Goal: Task Accomplishment & Management: Manage account settings

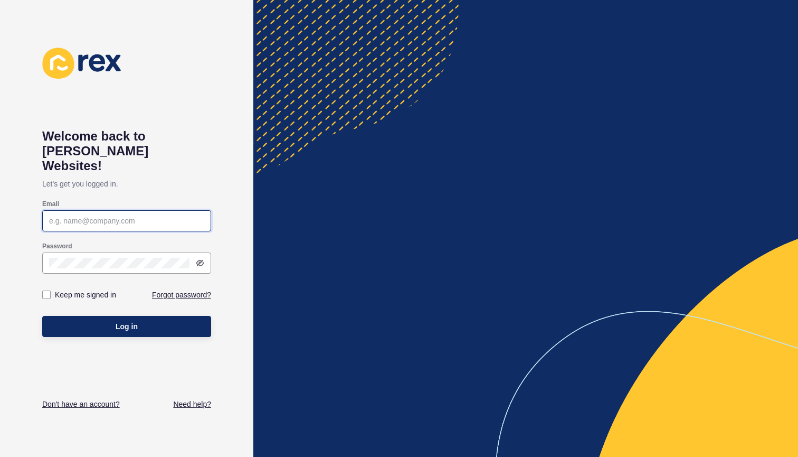
type input "[PERSON_NAME][EMAIL_ADDRESS][DOMAIN_NAME]"
click at [47, 290] on label at bounding box center [46, 294] width 8 height 8
click at [47, 291] on input "Keep me signed in" at bounding box center [47, 294] width 7 height 7
checkbox input "true"
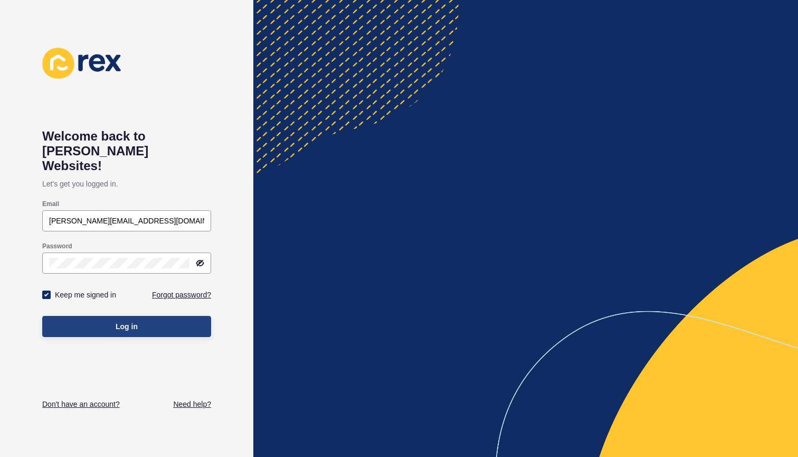
click at [87, 316] on button "Log in" at bounding box center [126, 326] width 169 height 21
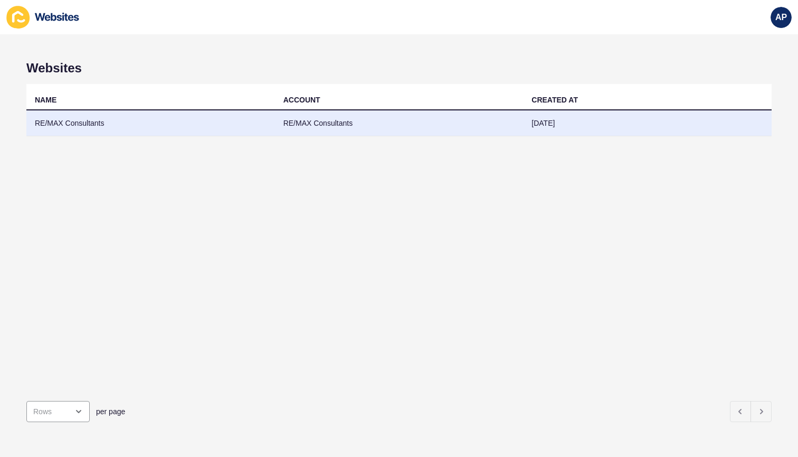
click at [317, 124] on td "RE/MAX Consultants" at bounding box center [399, 123] width 249 height 26
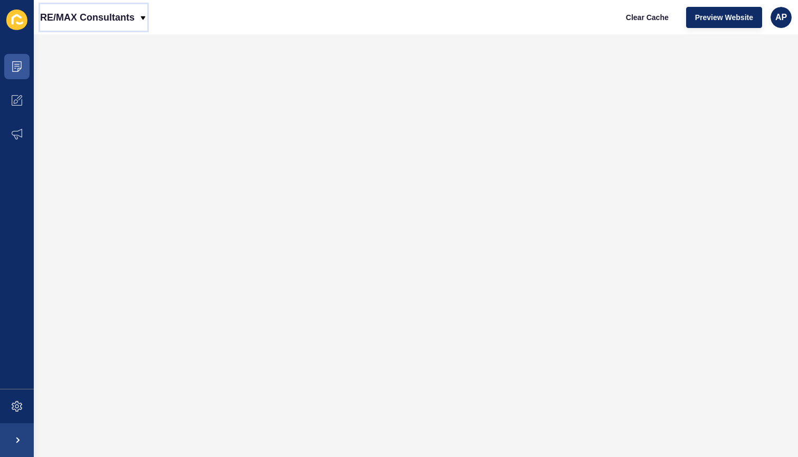
click at [145, 17] on icon at bounding box center [143, 18] width 8 height 8
click at [17, 96] on icon at bounding box center [17, 100] width 11 height 11
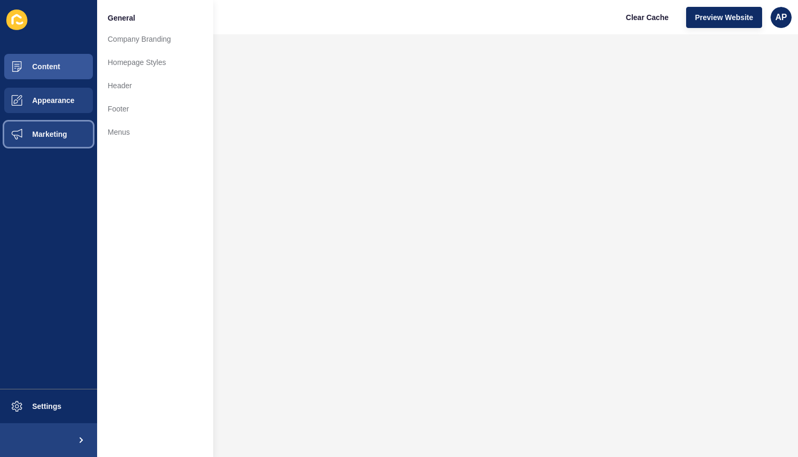
click at [60, 134] on span "Marketing" at bounding box center [32, 134] width 69 height 8
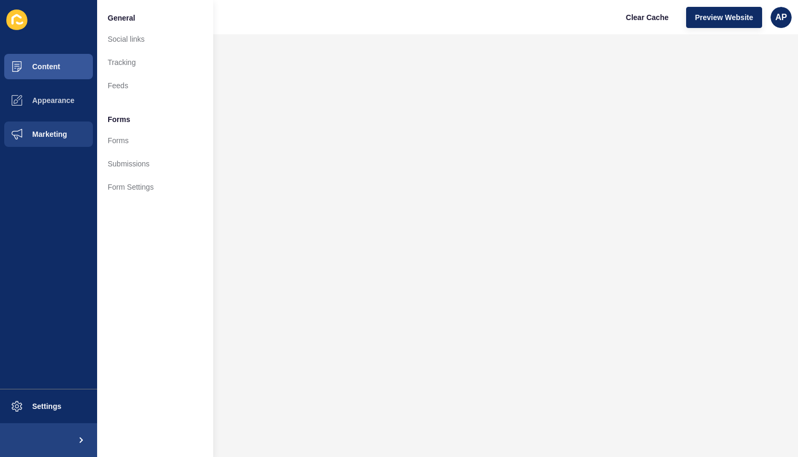
click at [118, 124] on span "Forms" at bounding box center [119, 119] width 23 height 11
click at [119, 118] on span "Forms" at bounding box center [119, 119] width 23 height 11
click at [56, 93] on button "Appearance" at bounding box center [48, 100] width 97 height 34
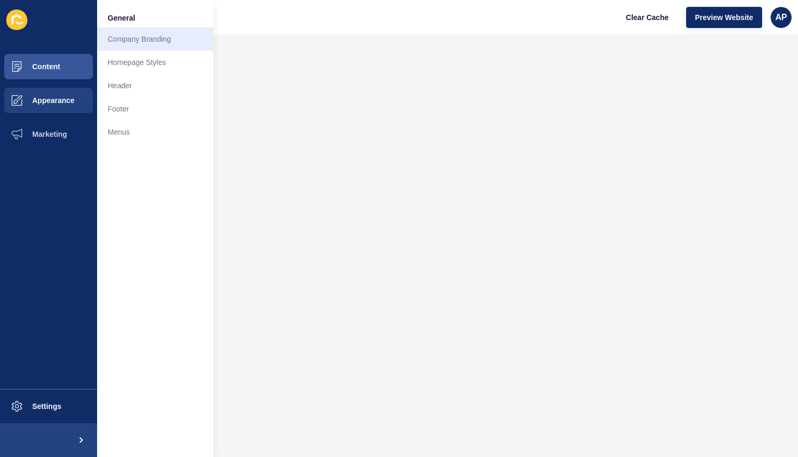
click at [138, 38] on link "Company Branding" at bounding box center [155, 38] width 116 height 23
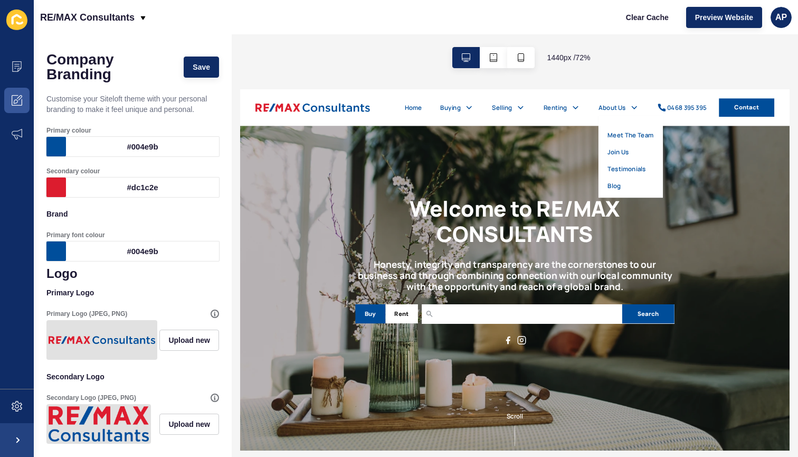
click at [779, 154] on link "Meet The Team" at bounding box center [781, 152] width 64 height 13
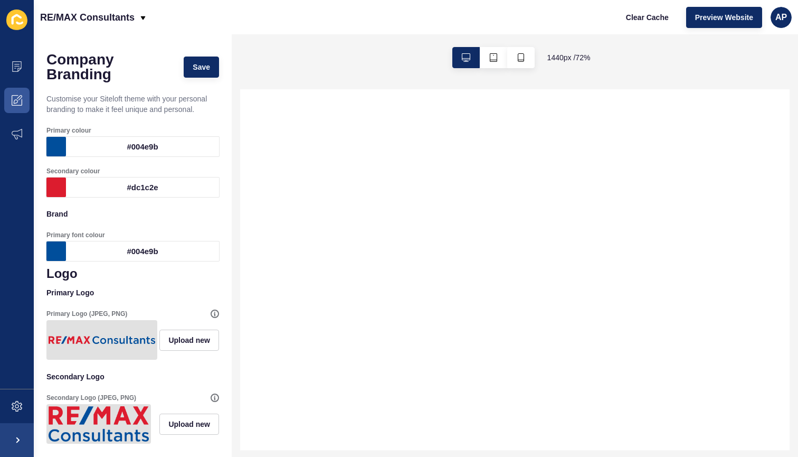
select select
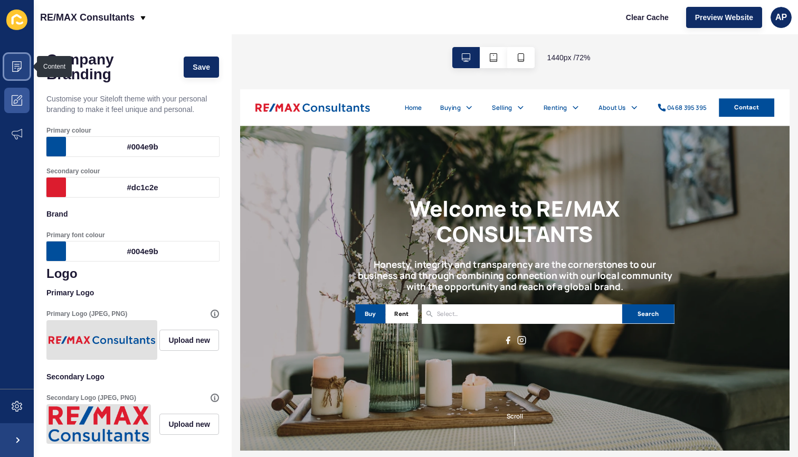
click at [20, 64] on icon at bounding box center [17, 66] width 11 height 11
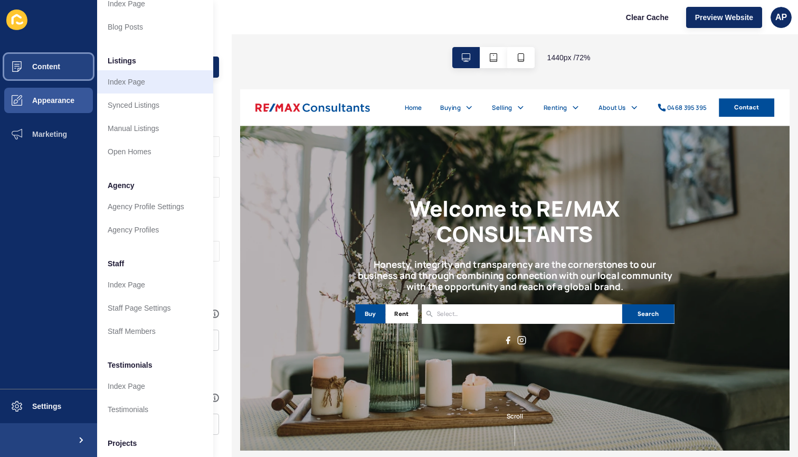
scroll to position [116, 0]
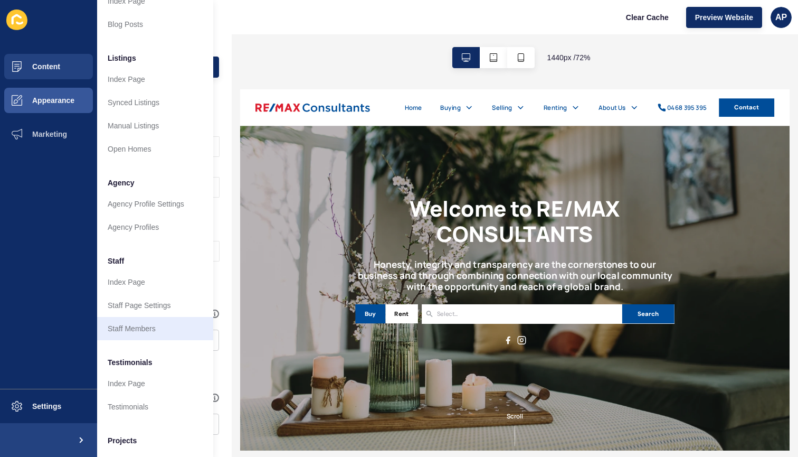
click at [120, 325] on link "Staff Members" at bounding box center [155, 328] width 116 height 23
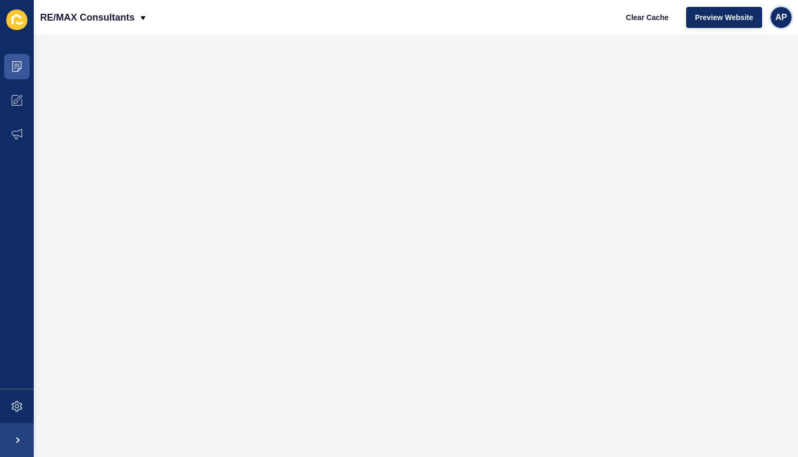
click at [787, 21] on span "AP" at bounding box center [781, 17] width 12 height 11
click at [480, 31] on div "RE/MAX Consultants Clear Cache Preview Website AP" at bounding box center [416, 17] width 764 height 34
